Goal: Task Accomplishment & Management: Manage account settings

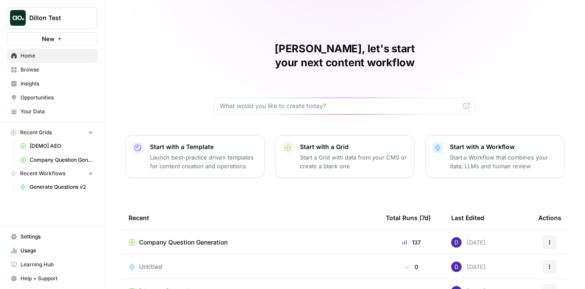
click at [75, 18] on span "Dillon Test" at bounding box center [55, 18] width 53 height 9
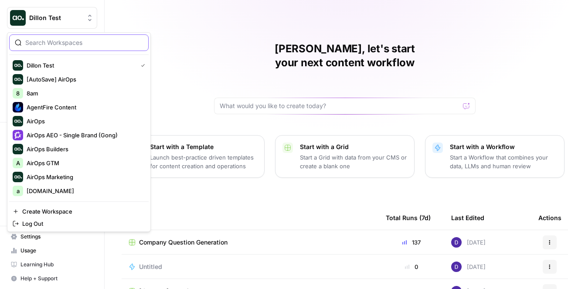
click at [88, 41] on input "search" at bounding box center [84, 42] width 118 height 9
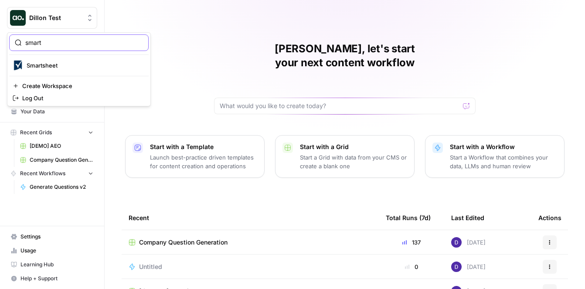
type input "smart"
click at [90, 67] on span "Smartsheet" at bounding box center [84, 65] width 115 height 9
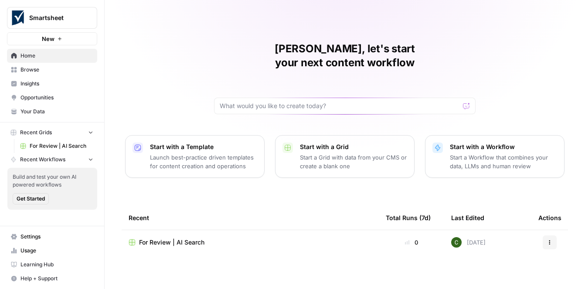
click at [48, 236] on span "Settings" at bounding box center [57, 237] width 73 height 8
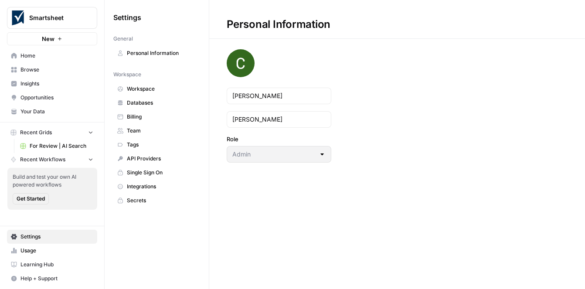
click at [144, 131] on span "Team" at bounding box center [161, 131] width 69 height 8
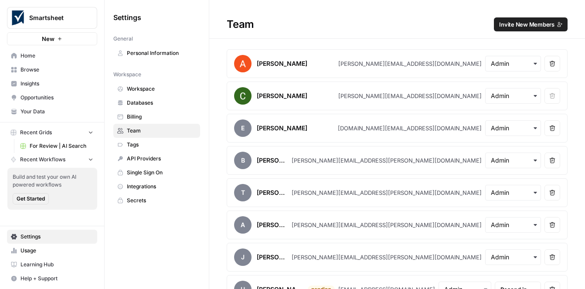
click at [534, 20] on span "Invite New Members" at bounding box center [527, 24] width 55 height 9
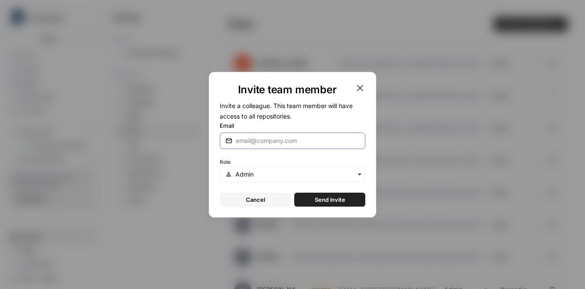
click at [261, 142] on input "Email" at bounding box center [298, 141] width 124 height 9
type input "dillon@airops.com"
click at [328, 201] on span "Send invite" at bounding box center [330, 199] width 31 height 9
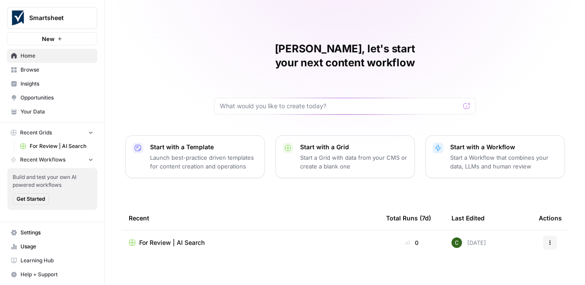
click at [37, 13] on button "Smartsheet" at bounding box center [52, 18] width 90 height 22
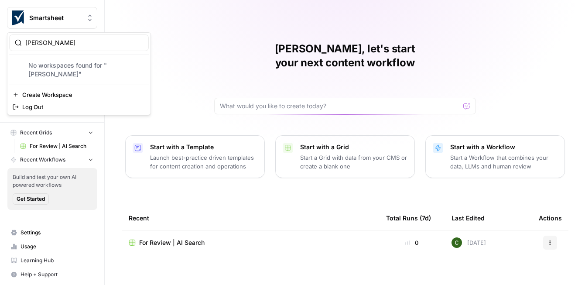
type input "benn"
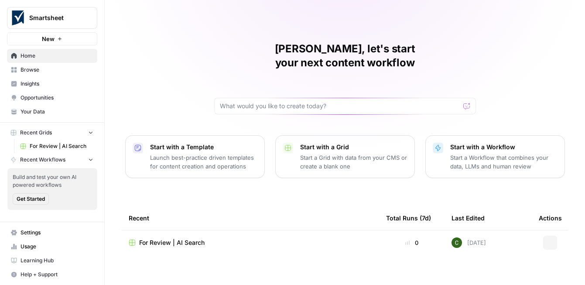
click at [53, 17] on span "Smartsheet" at bounding box center [55, 18] width 53 height 9
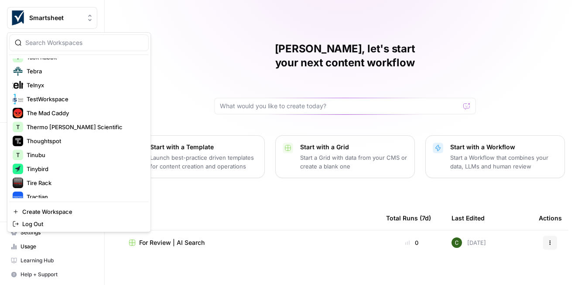
scroll to position [2183, 0]
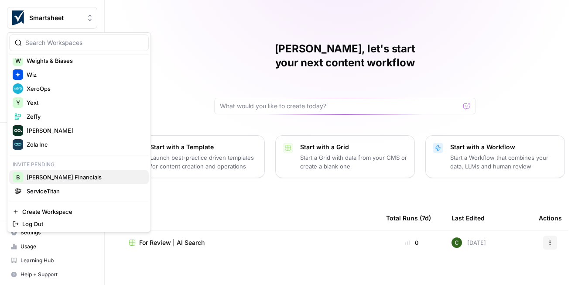
click at [60, 178] on span "[PERSON_NAME] Financials" at bounding box center [84, 177] width 115 height 9
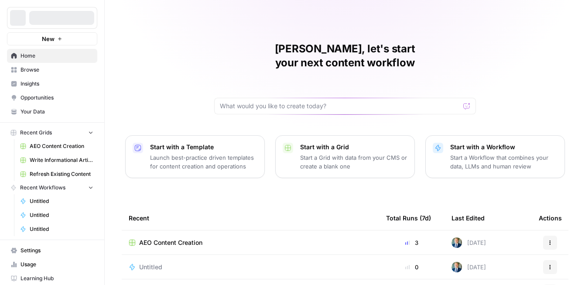
click at [46, 98] on span "Opportunities" at bounding box center [57, 98] width 73 height 8
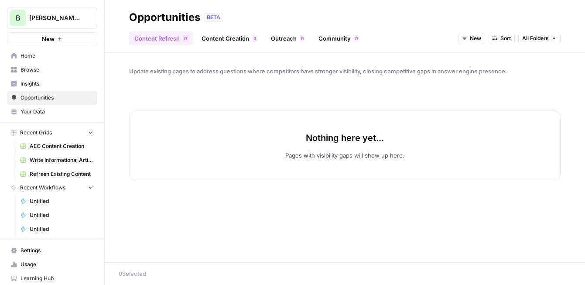
click at [47, 82] on span "Insights" at bounding box center [57, 84] width 73 height 8
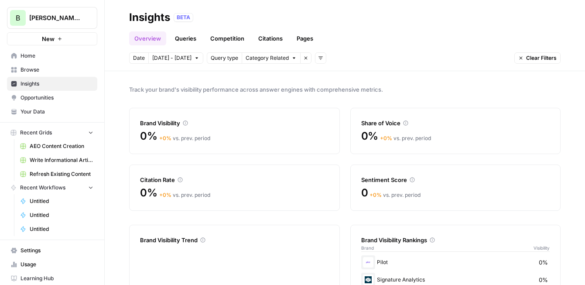
click at [188, 38] on link "Queries" at bounding box center [186, 38] width 32 height 14
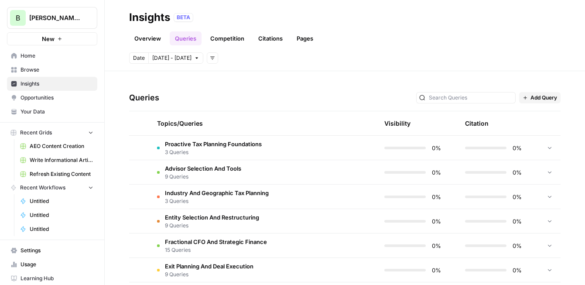
scroll to position [224, 0]
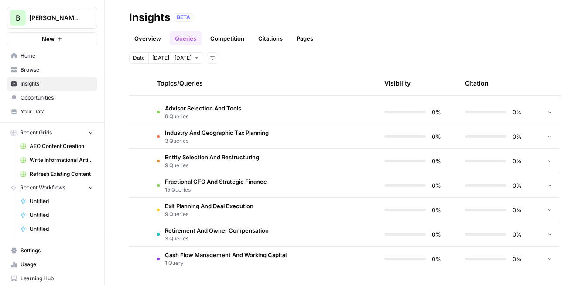
click at [241, 112] on span "Advisor Selection And Tools" at bounding box center [203, 108] width 76 height 9
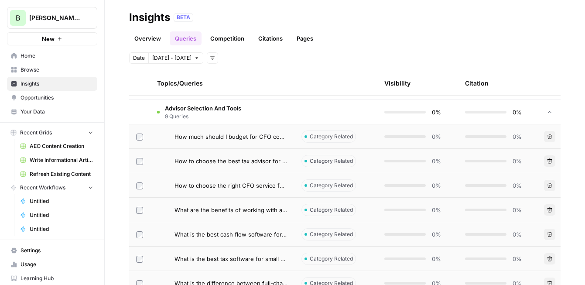
scroll to position [0, 0]
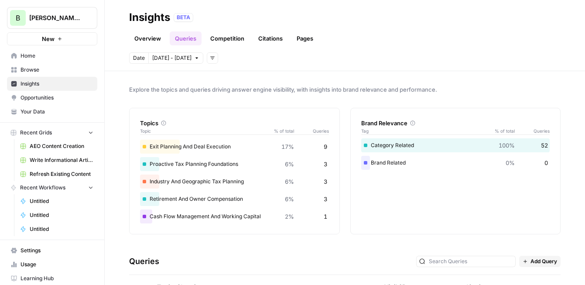
click at [240, 40] on link "Competition" at bounding box center [227, 38] width 45 height 14
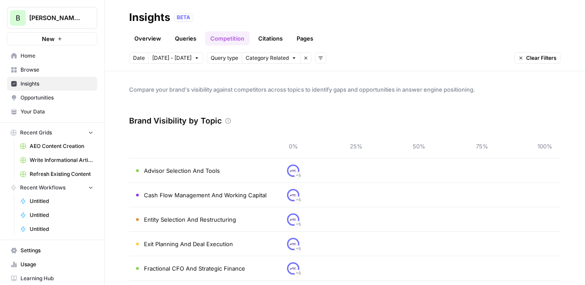
click at [142, 35] on link "Overview" at bounding box center [147, 38] width 37 height 14
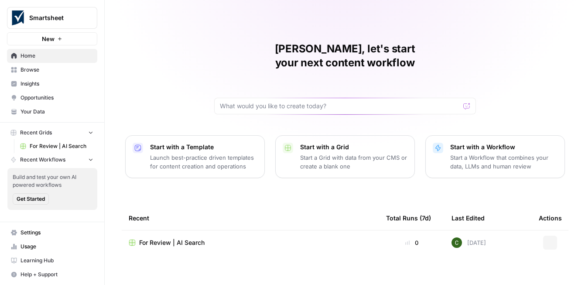
click at [53, 18] on span "Smartsheet" at bounding box center [55, 18] width 53 height 9
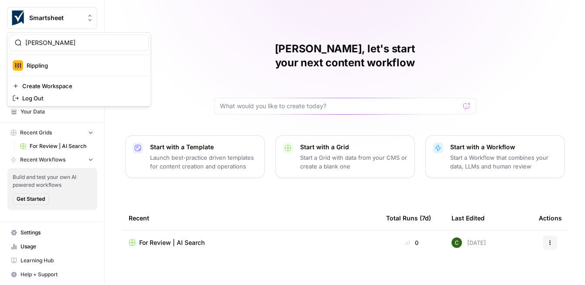
type input "ripp"
click at [52, 65] on span "Rippling" at bounding box center [84, 65] width 115 height 9
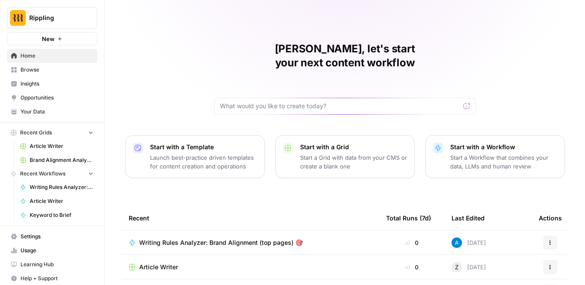
click at [45, 96] on span "Opportunities" at bounding box center [57, 98] width 73 height 8
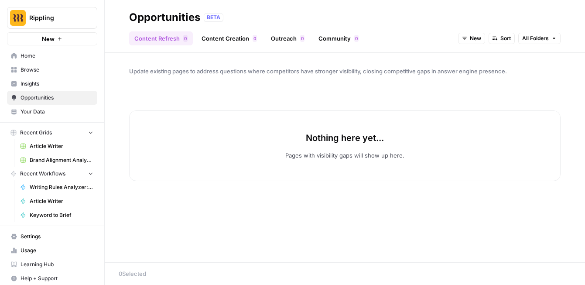
click at [44, 81] on span "Insights" at bounding box center [57, 84] width 73 height 8
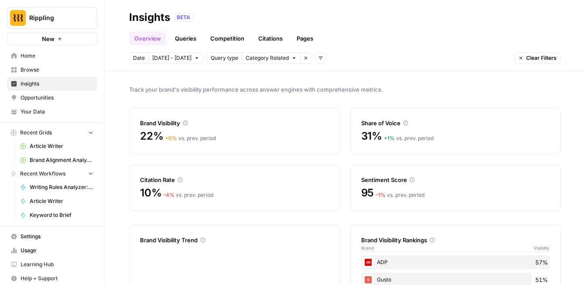
click at [187, 39] on link "Queries" at bounding box center [186, 38] width 32 height 14
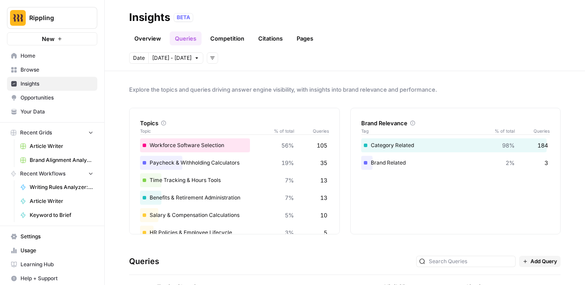
click at [229, 38] on link "Competition" at bounding box center [227, 38] width 45 height 14
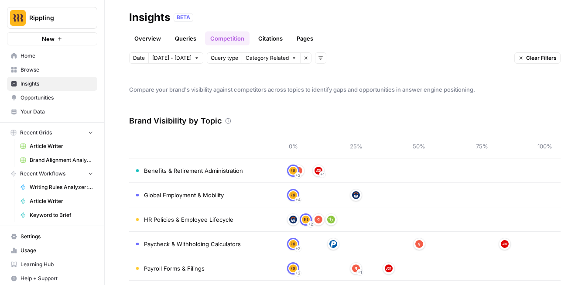
click at [64, 100] on span "Opportunities" at bounding box center [57, 98] width 73 height 8
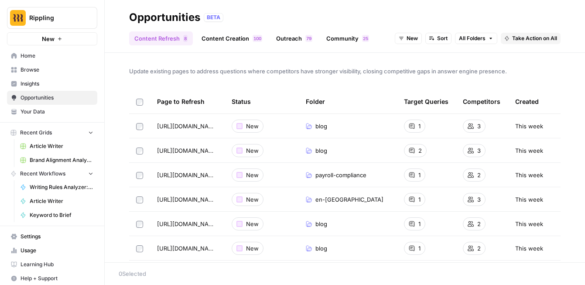
click at [241, 37] on link "Content Creation 0 0 1" at bounding box center [231, 38] width 71 height 14
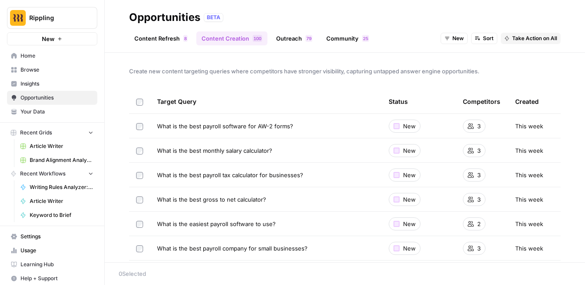
click at [173, 45] on link "Content Refresh 8" at bounding box center [161, 38] width 64 height 14
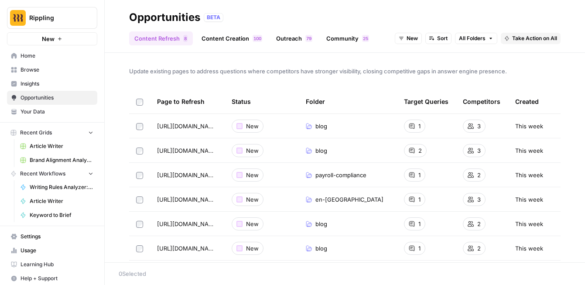
click at [227, 42] on link "Content Creation 0 0 1" at bounding box center [231, 38] width 71 height 14
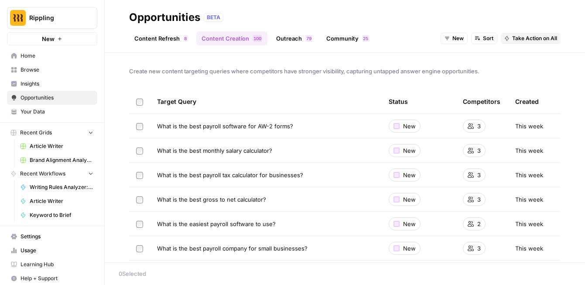
click at [178, 40] on link "Content Refresh 8" at bounding box center [161, 38] width 64 height 14
